Goal: Find specific page/section

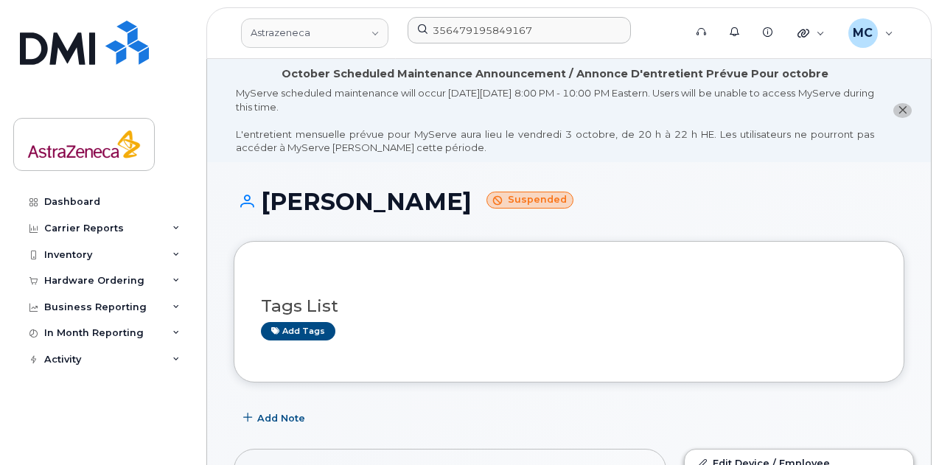
scroll to position [397, 0]
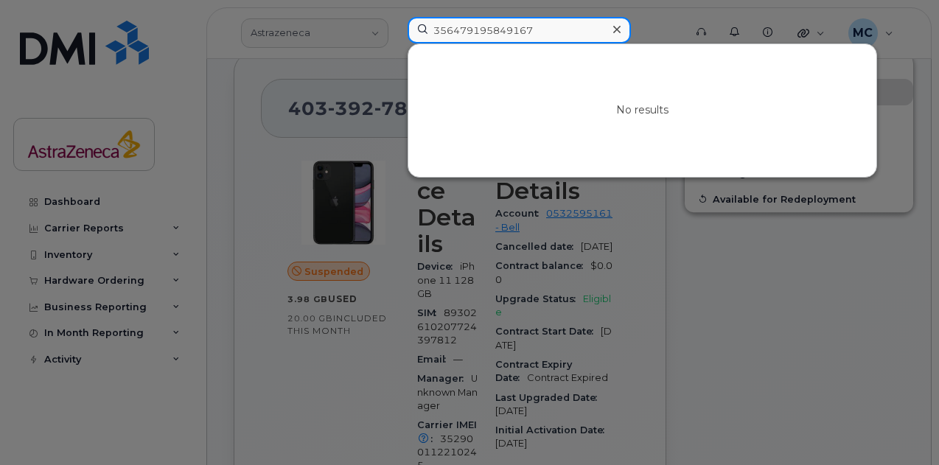
drag, startPoint x: 545, startPoint y: 32, endPoint x: 220, endPoint y: 32, distance: 325.0
click at [396, 32] on div "356479195849167 No results" at bounding box center [541, 33] width 290 height 32
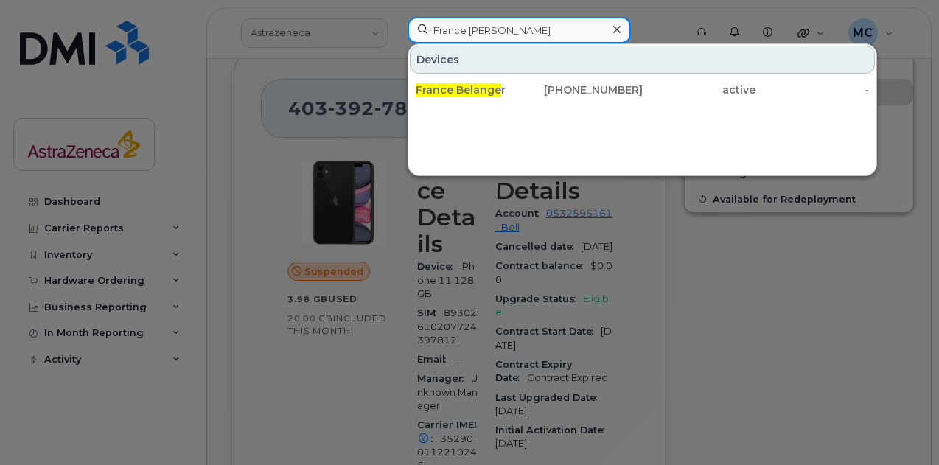
type input "France [PERSON_NAME]"
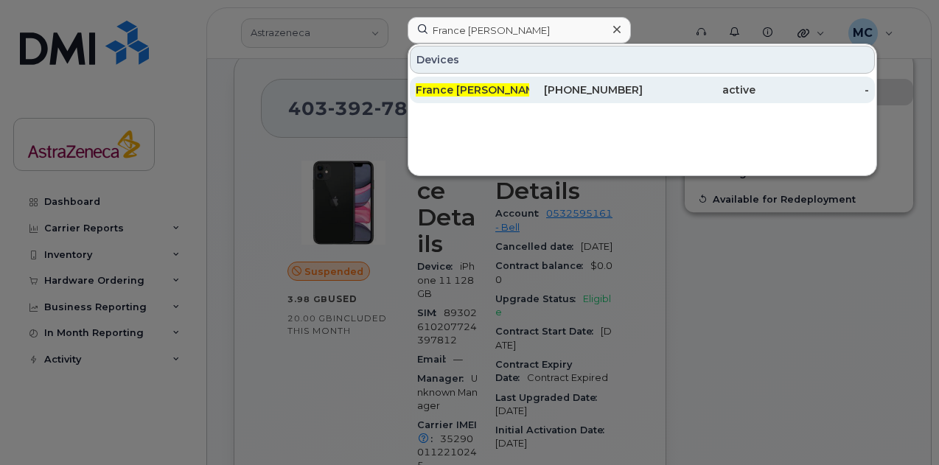
click at [450, 80] on div "France [PERSON_NAME]" at bounding box center [473, 90] width 114 height 27
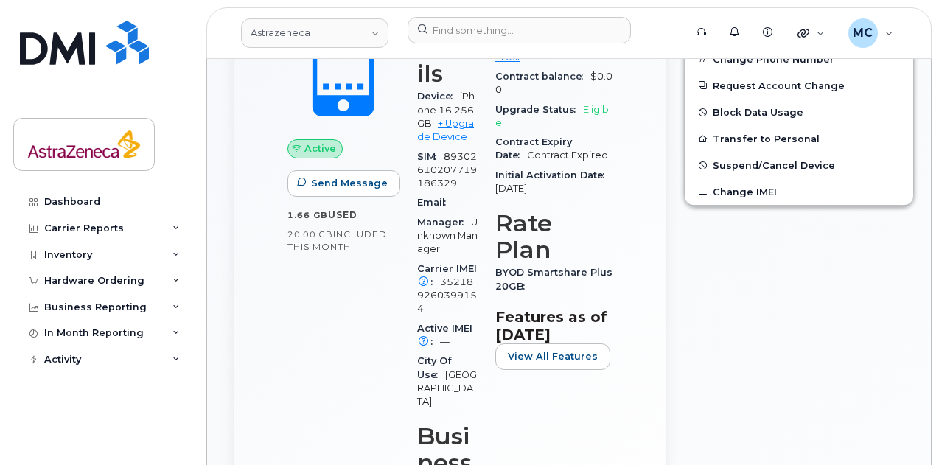
scroll to position [590, 0]
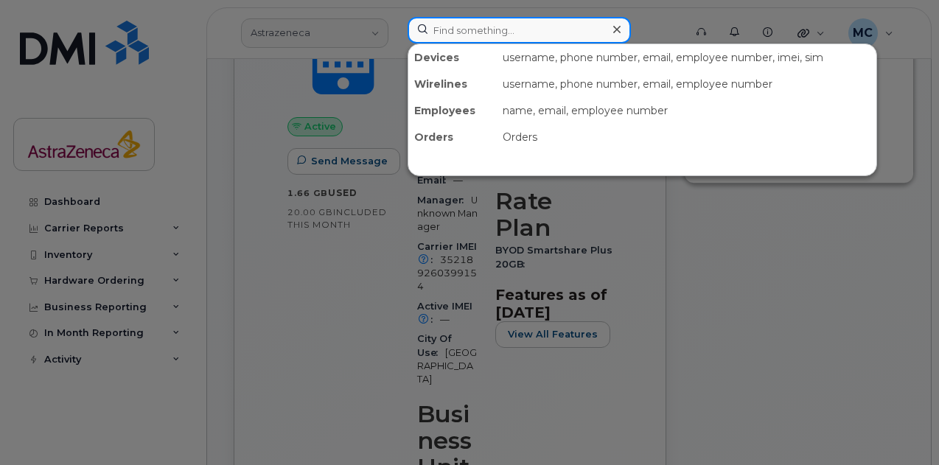
drag, startPoint x: 520, startPoint y: 30, endPoint x: 337, endPoint y: 27, distance: 183.6
click at [396, 27] on div "Devices username, phone number, email, employee number, imei, sim Wirelines use…" at bounding box center [541, 33] width 290 height 32
paste input "France [PERSON_NAME]"
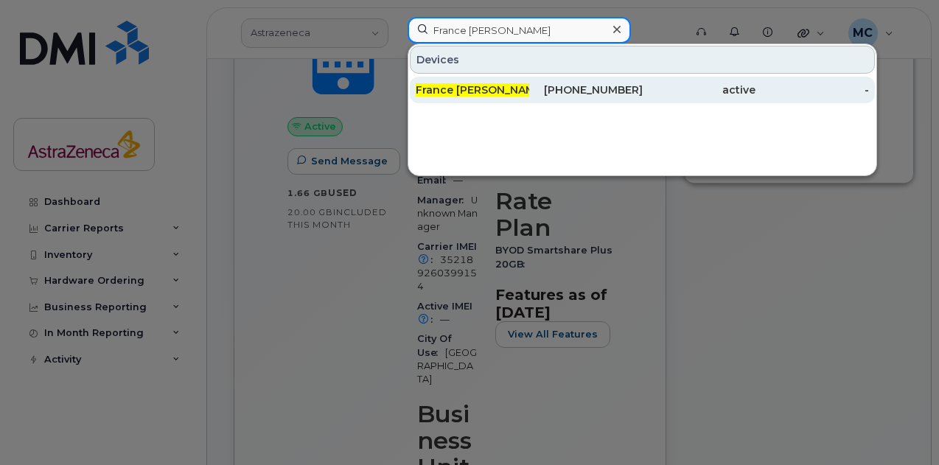
type input "France [PERSON_NAME]"
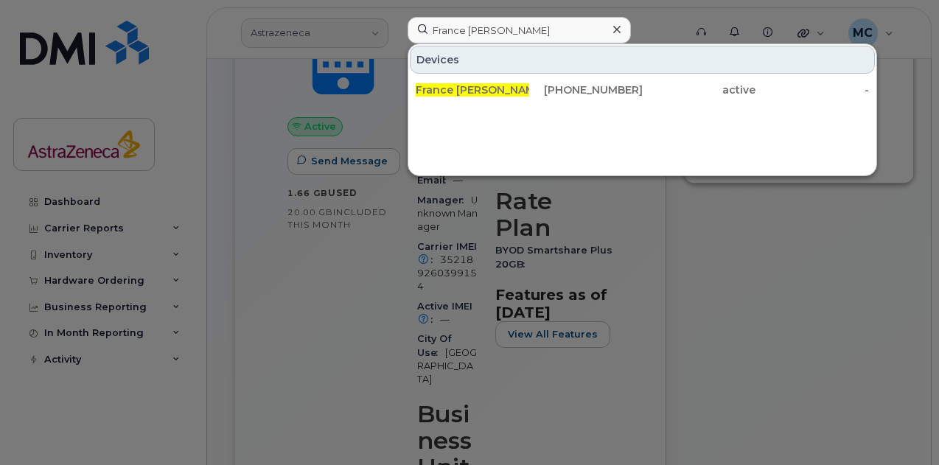
drag, startPoint x: 711, startPoint y: 88, endPoint x: 798, endPoint y: 186, distance: 132.1
click at [711, 88] on div "active" at bounding box center [700, 90] width 114 height 15
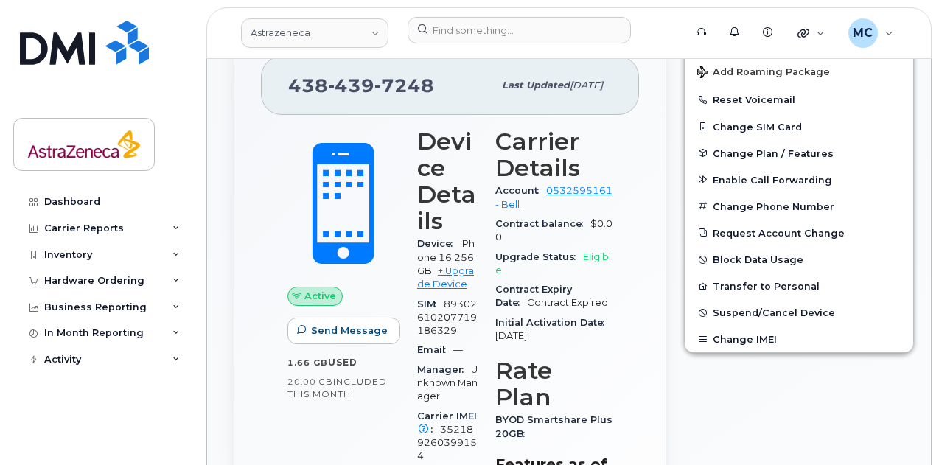
scroll to position [442, 0]
